Goal: Transaction & Acquisition: Purchase product/service

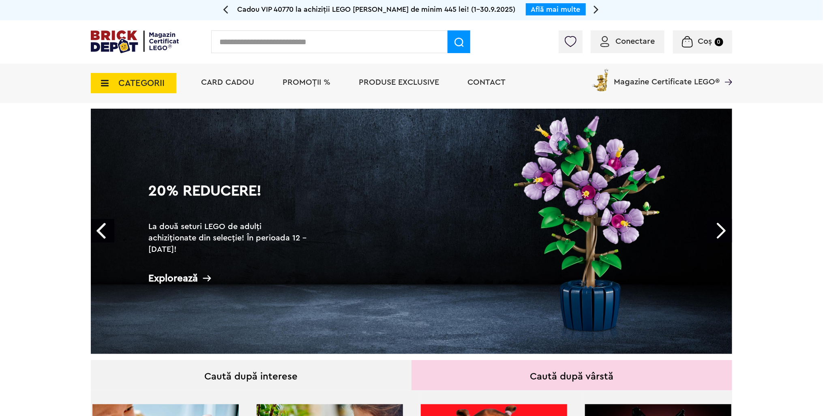
click at [569, 42] on img at bounding box center [570, 41] width 11 height 11
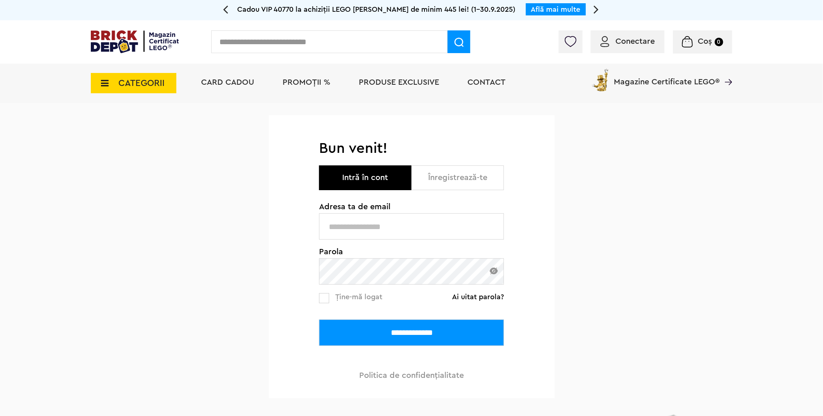
type input "**********"
click at [448, 331] on input "**********" at bounding box center [411, 333] width 185 height 26
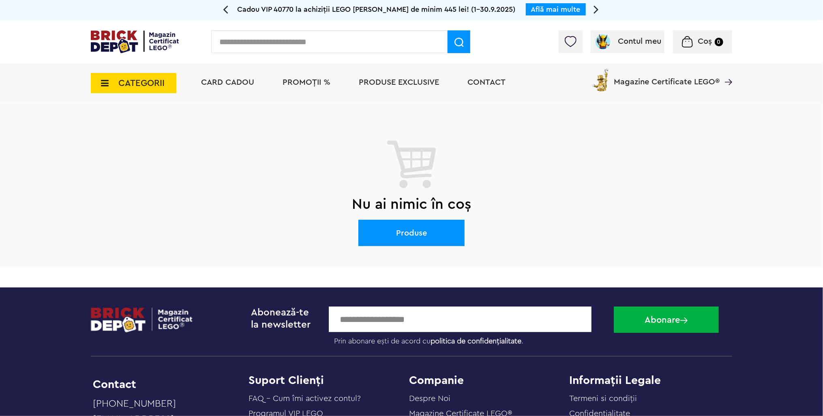
click at [569, 39] on img at bounding box center [570, 41] width 11 height 11
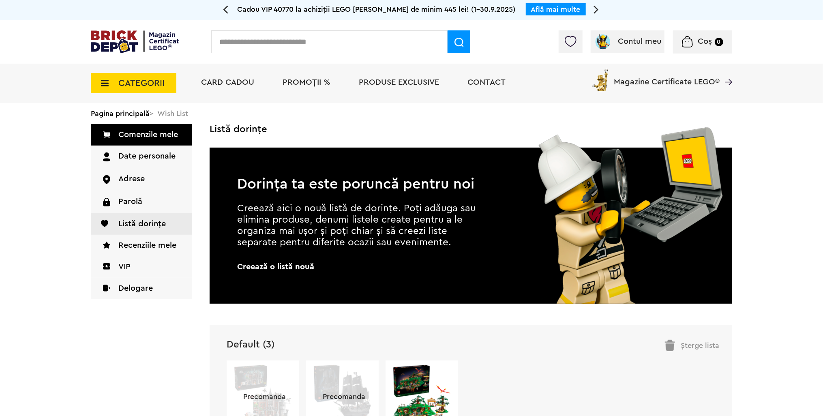
click at [163, 90] on span "CATEGORII" at bounding box center [134, 83] width 86 height 20
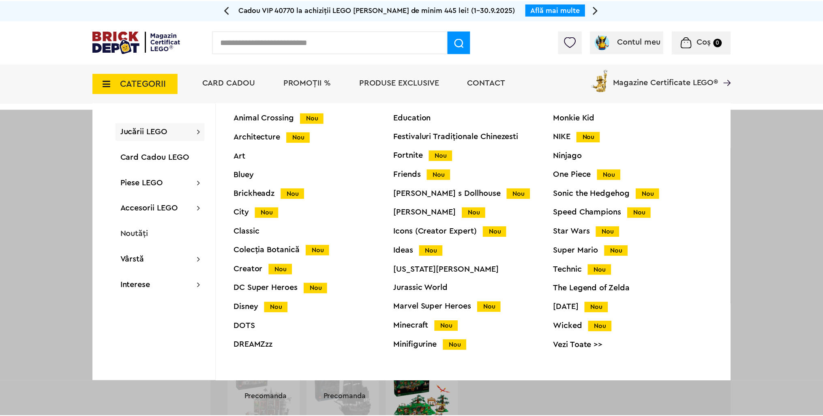
scroll to position [33, 0]
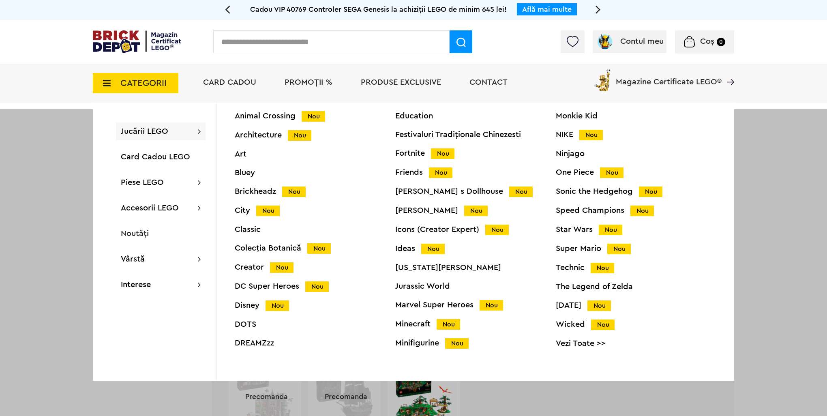
click at [419, 342] on div "Minifigurine Nou" at bounding box center [475, 343] width 161 height 9
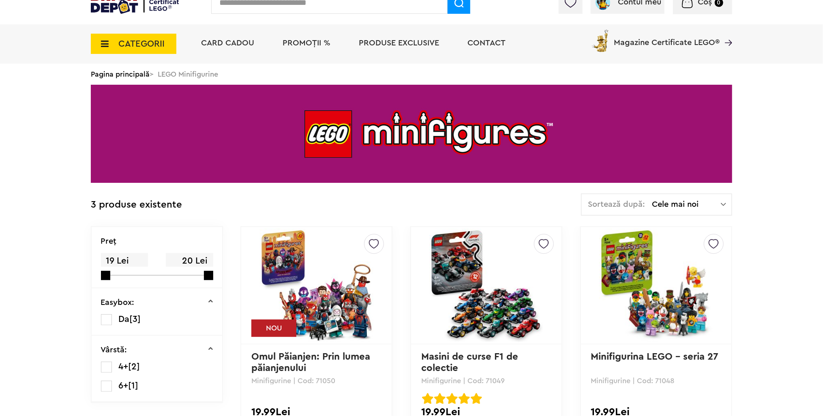
scroll to position [162, 0]
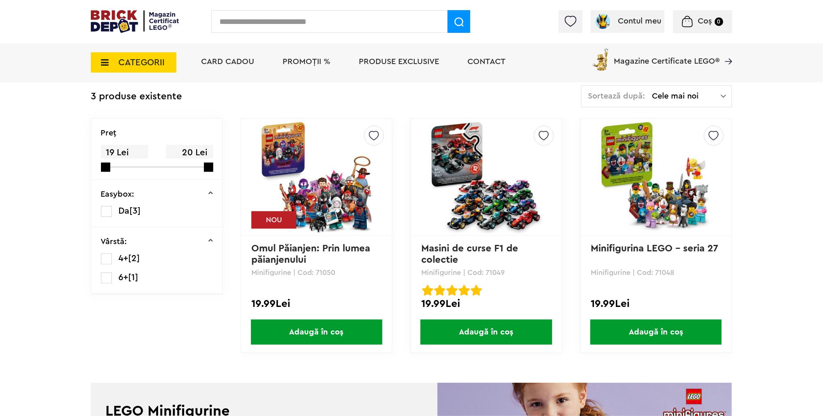
click at [325, 173] on img at bounding box center [317, 177] width 114 height 114
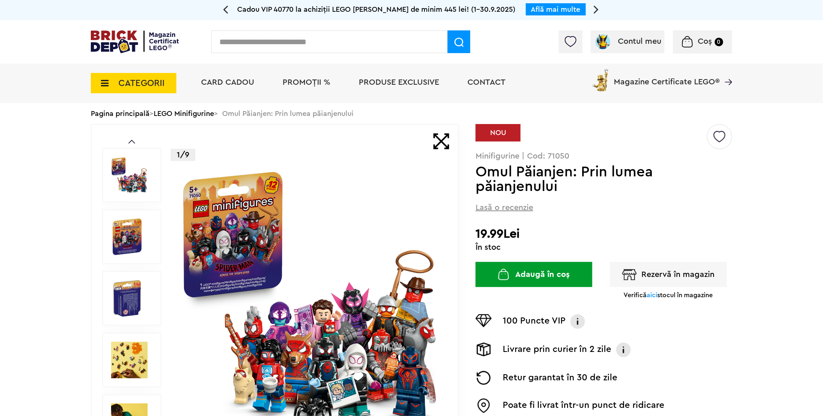
click at [685, 278] on button "Rezervă în magazin" at bounding box center [668, 274] width 117 height 25
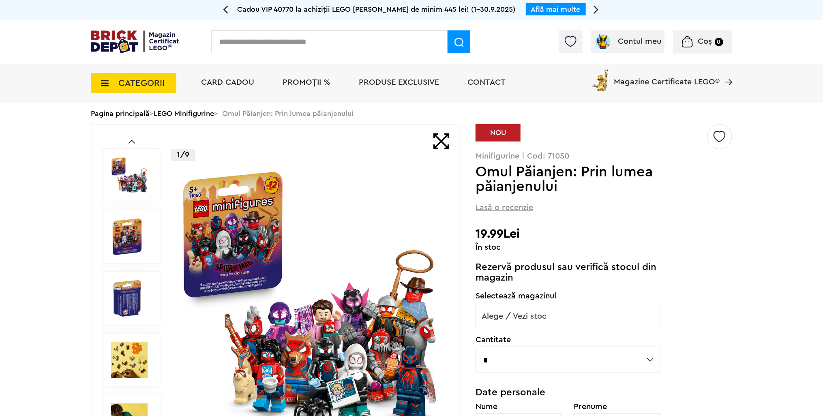
click at [563, 308] on span "Alege / Vezi stoc" at bounding box center [568, 316] width 184 height 26
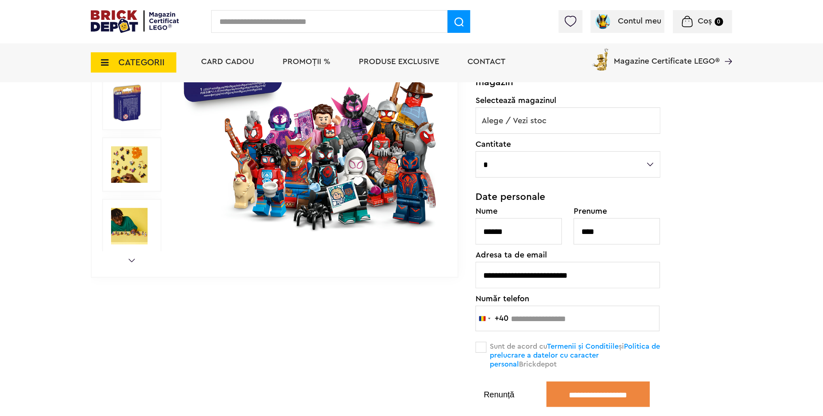
scroll to position [243, 0]
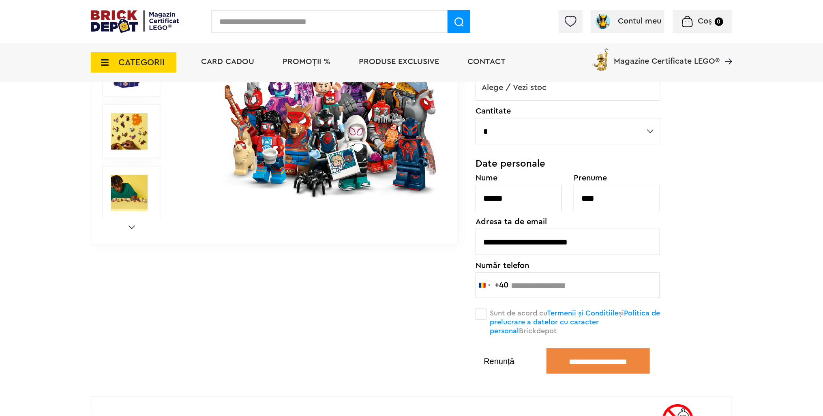
click at [511, 365] on button "Renunță" at bounding box center [499, 361] width 47 height 8
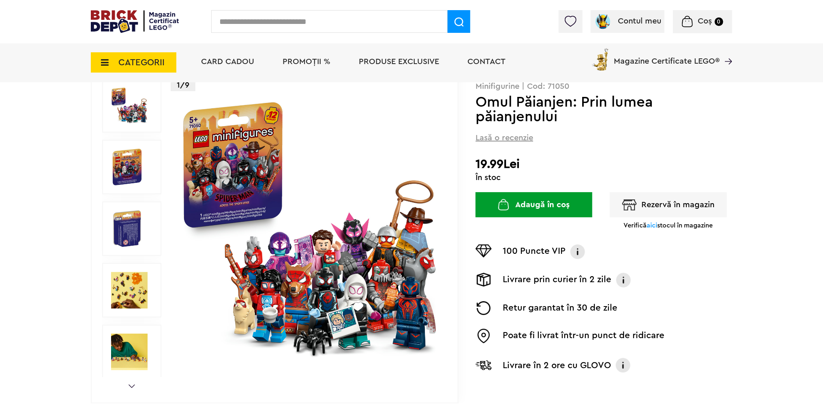
scroll to position [81, 0]
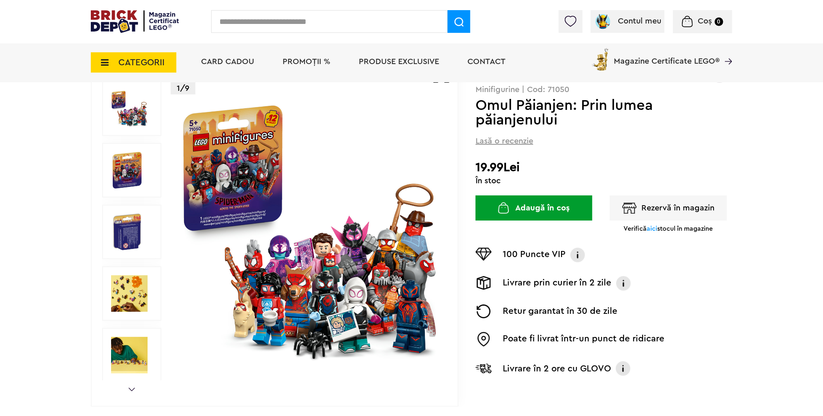
click at [389, 286] on img at bounding box center [309, 231] width 261 height 261
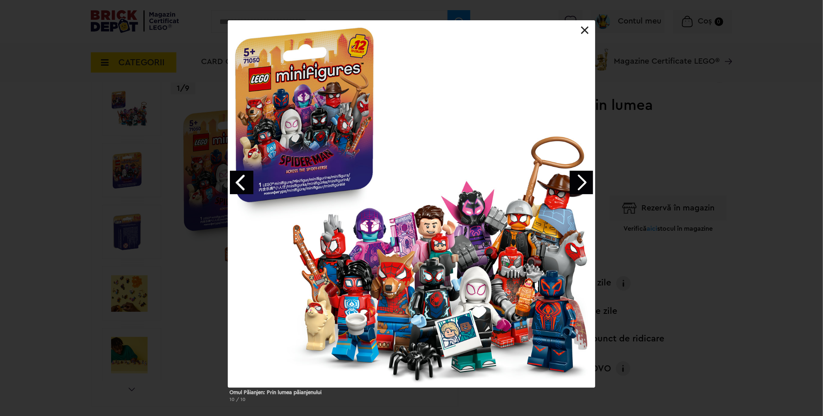
click at [748, 303] on div "Omul Păianjen: Prin lumea păianjenului 10 / 10" at bounding box center [411, 214] width 823 height 389
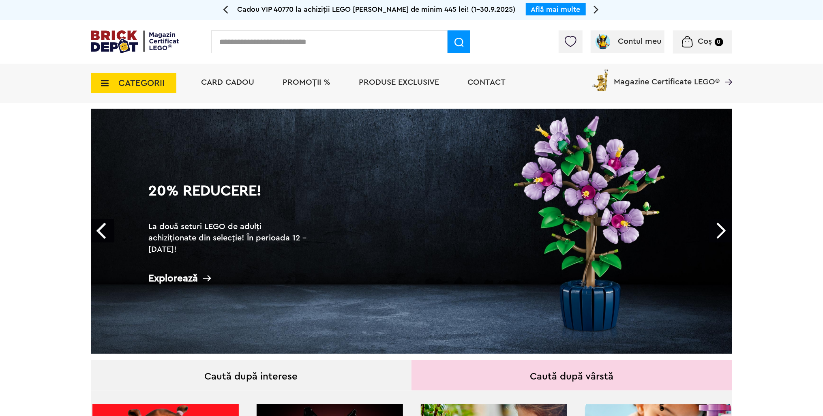
click at [578, 46] on div at bounding box center [571, 41] width 24 height 23
click at [573, 39] on img at bounding box center [570, 41] width 11 height 11
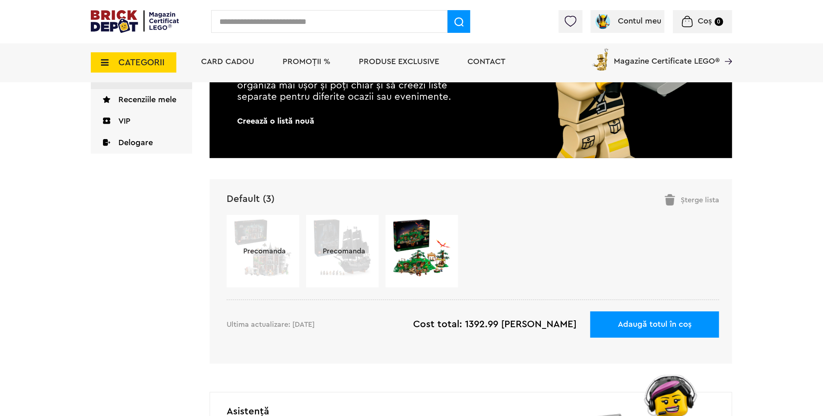
scroll to position [162, 0]
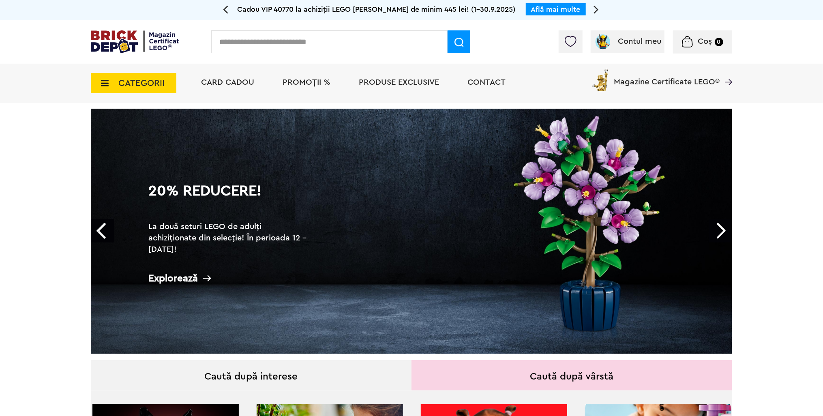
click at [142, 80] on span "CATEGORII" at bounding box center [141, 83] width 46 height 9
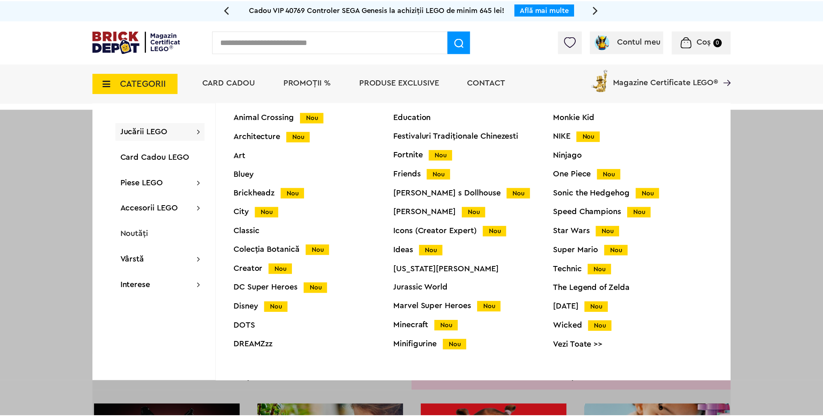
scroll to position [33, 0]
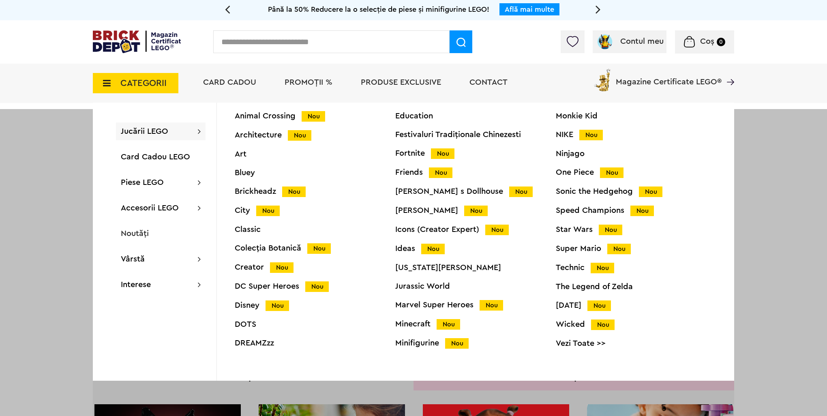
click at [417, 228] on div "Icons (Creator Expert) Nou" at bounding box center [475, 230] width 161 height 9
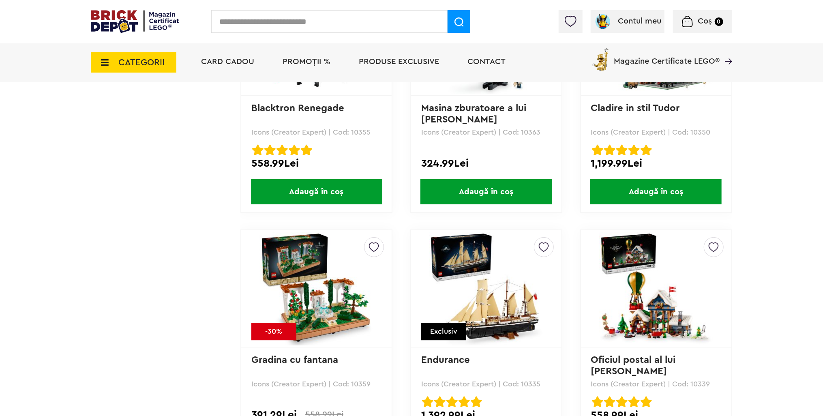
scroll to position [1298, 0]
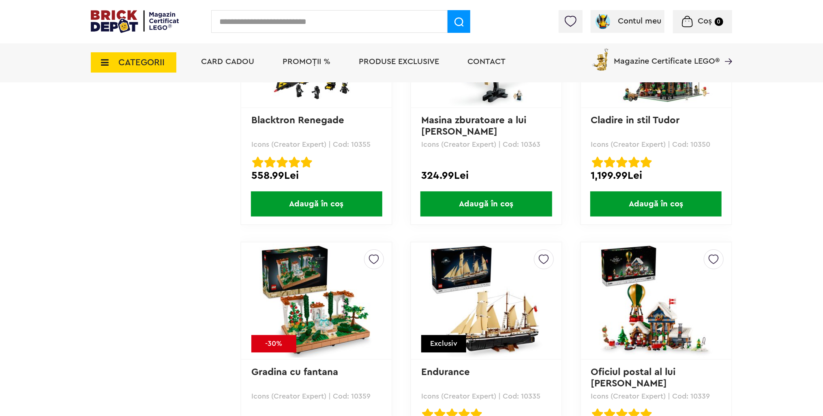
click at [678, 202] on span "Adaugă în coș" at bounding box center [656, 203] width 131 height 25
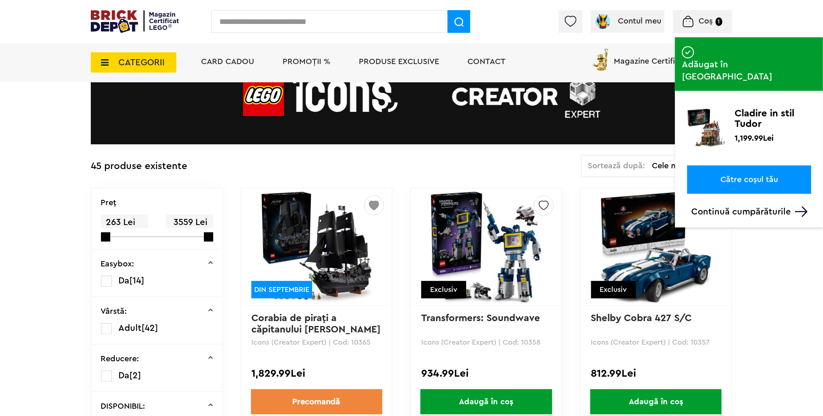
scroll to position [0, 0]
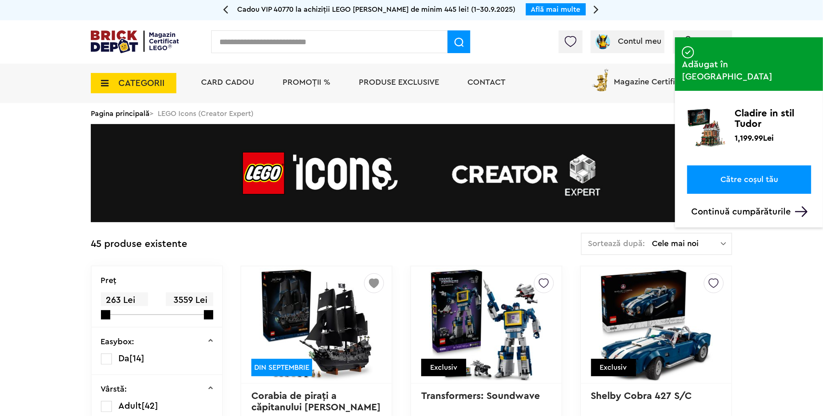
click at [151, 51] on img at bounding box center [135, 41] width 88 height 23
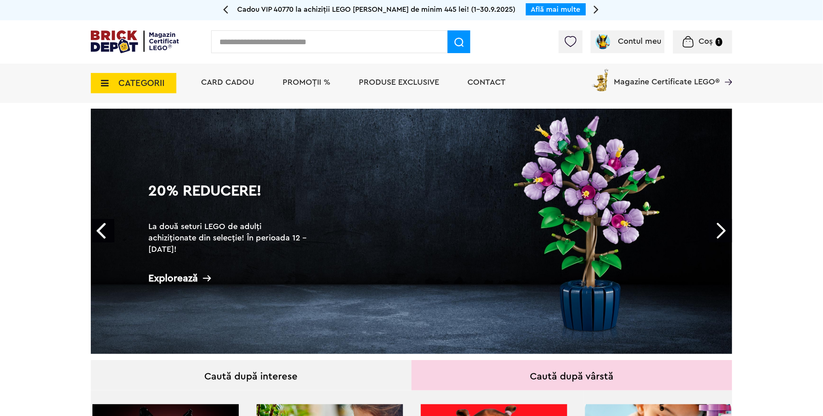
click at [458, 165] on link "20% Reducere! La două seturi LEGO de adulți achiziționate din selecție! În peri…" at bounding box center [412, 231] width 642 height 245
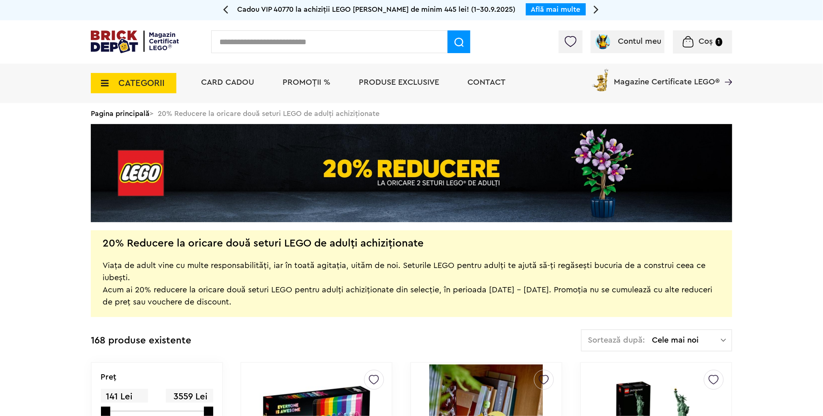
click at [677, 343] on span "Cele mai noi" at bounding box center [686, 340] width 69 height 8
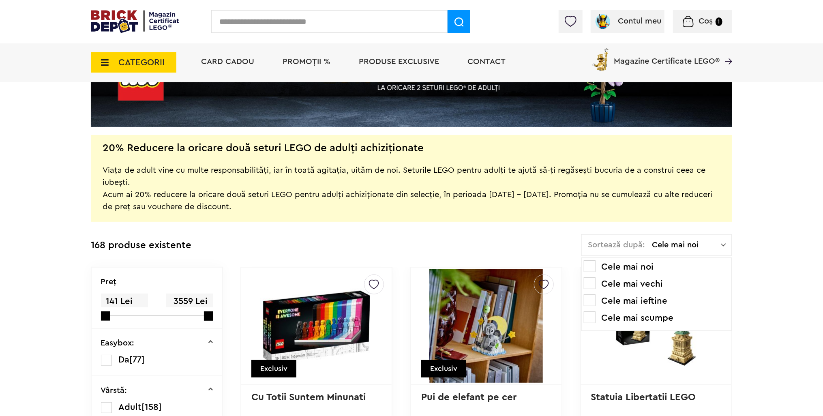
scroll to position [122, 0]
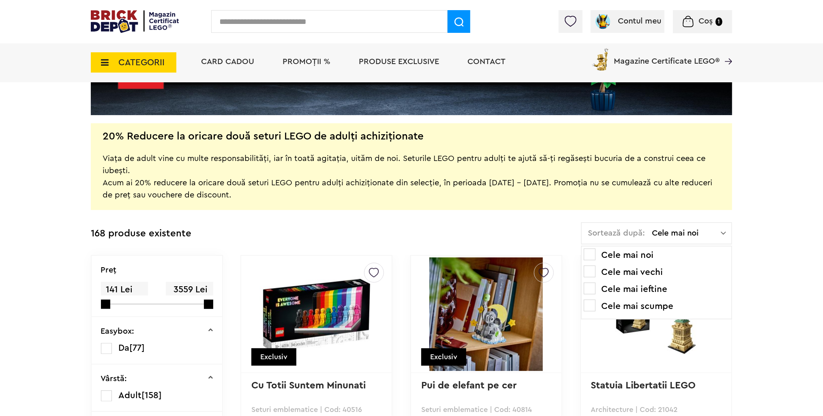
click at [599, 290] on li "Cele mai ieftine" at bounding box center [657, 289] width 146 height 13
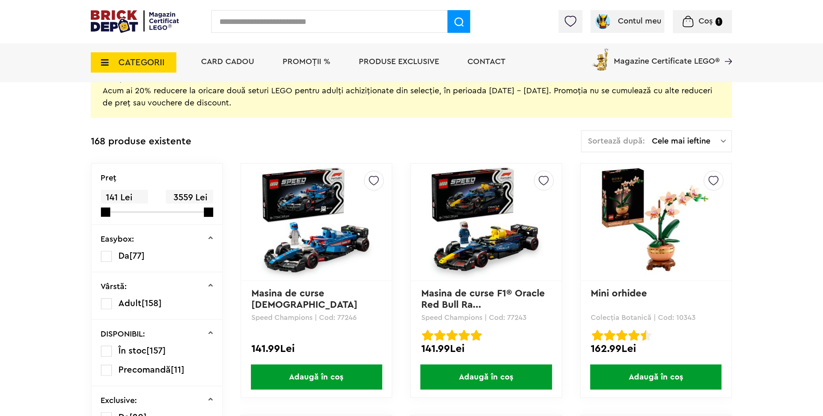
scroll to position [304, 0]
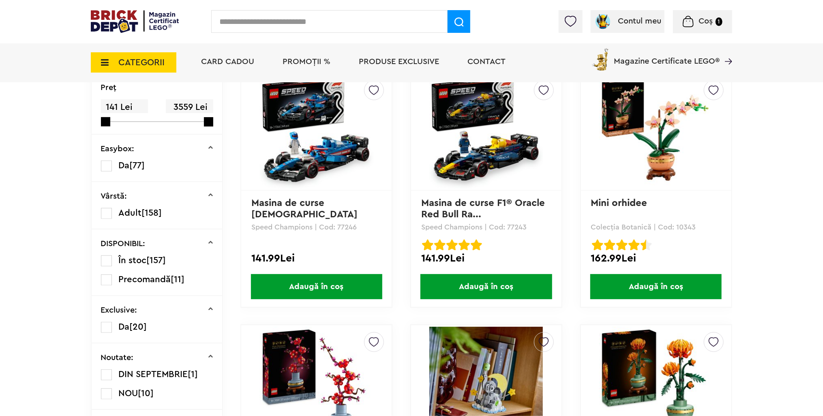
click at [503, 289] on span "Adaugă în coș" at bounding box center [486, 286] width 131 height 25
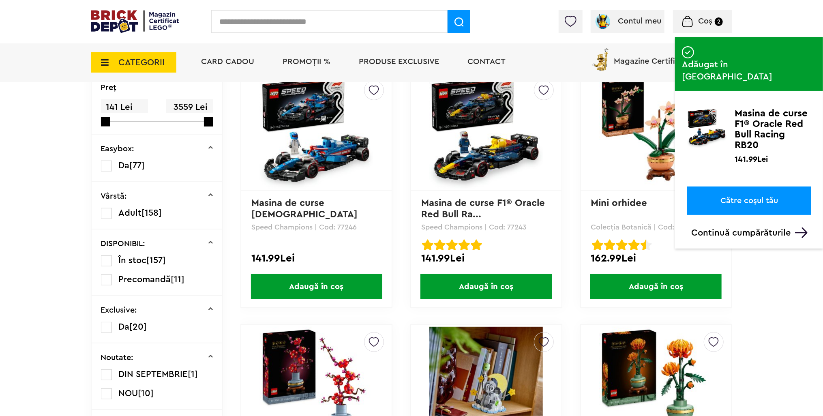
click at [733, 187] on link "Către coșul tău" at bounding box center [749, 201] width 124 height 28
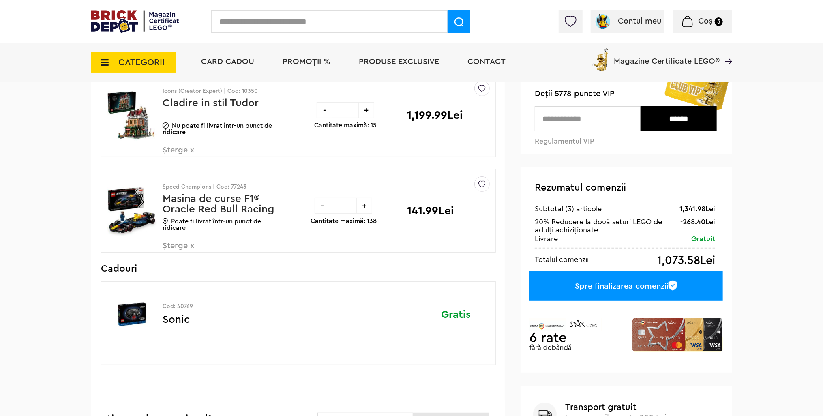
scroll to position [41, 0]
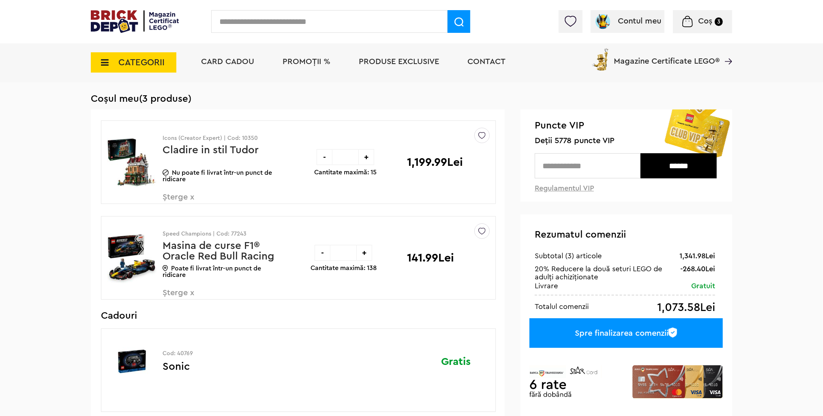
click at [579, 163] on input "text" at bounding box center [588, 165] width 106 height 25
type input "****"
click at [683, 158] on input "******" at bounding box center [679, 165] width 76 height 25
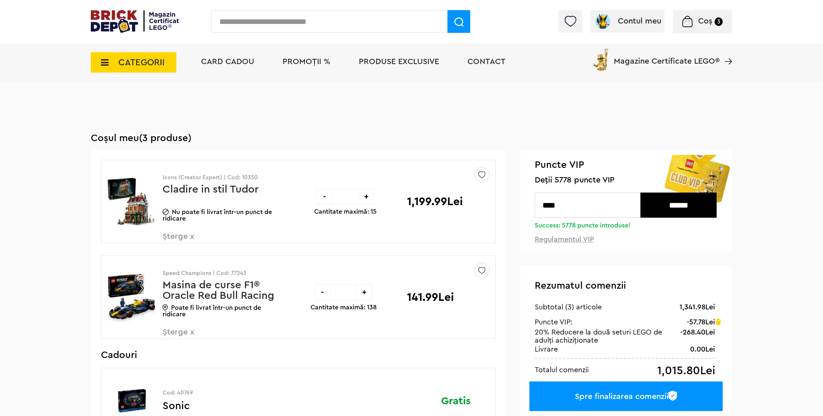
scroll to position [0, 0]
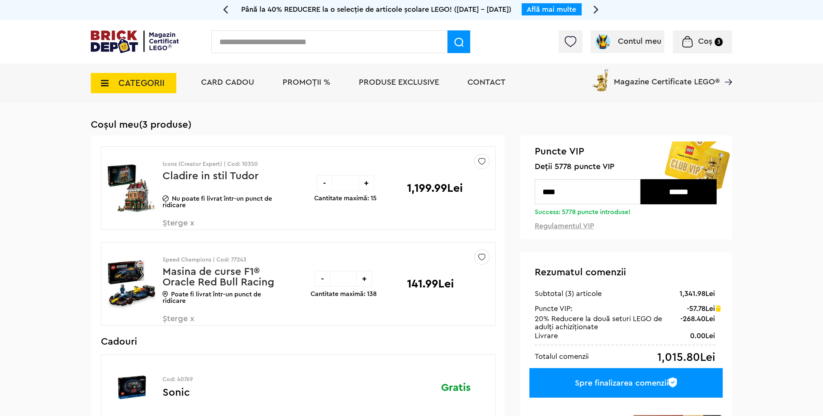
click at [180, 229] on span "Șterge x" at bounding box center [210, 227] width 95 height 17
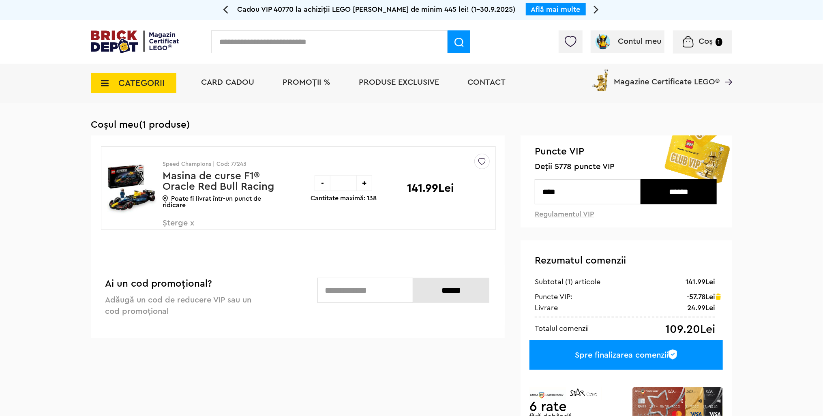
click at [176, 226] on span "Șterge x" at bounding box center [210, 227] width 95 height 17
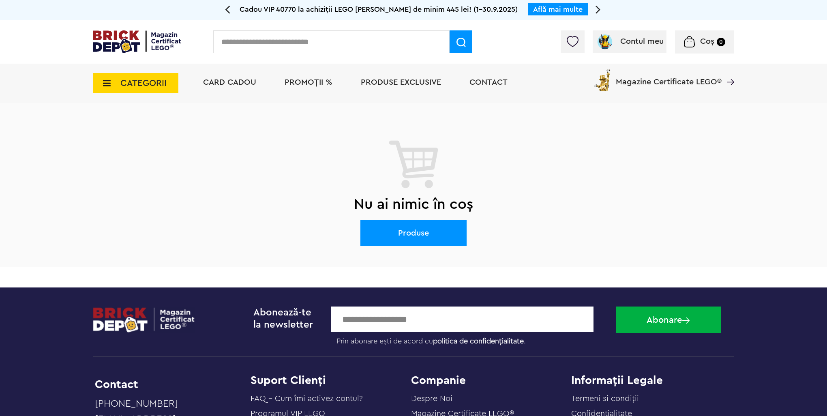
click at [135, 15] on div "Cadou VIP 40770 la achiziții LEGO [PERSON_NAME] de minim 445 lei! (1-30.9.2025)…" at bounding box center [413, 133] width 827 height 267
